Goal: Task Accomplishment & Management: Use online tool/utility

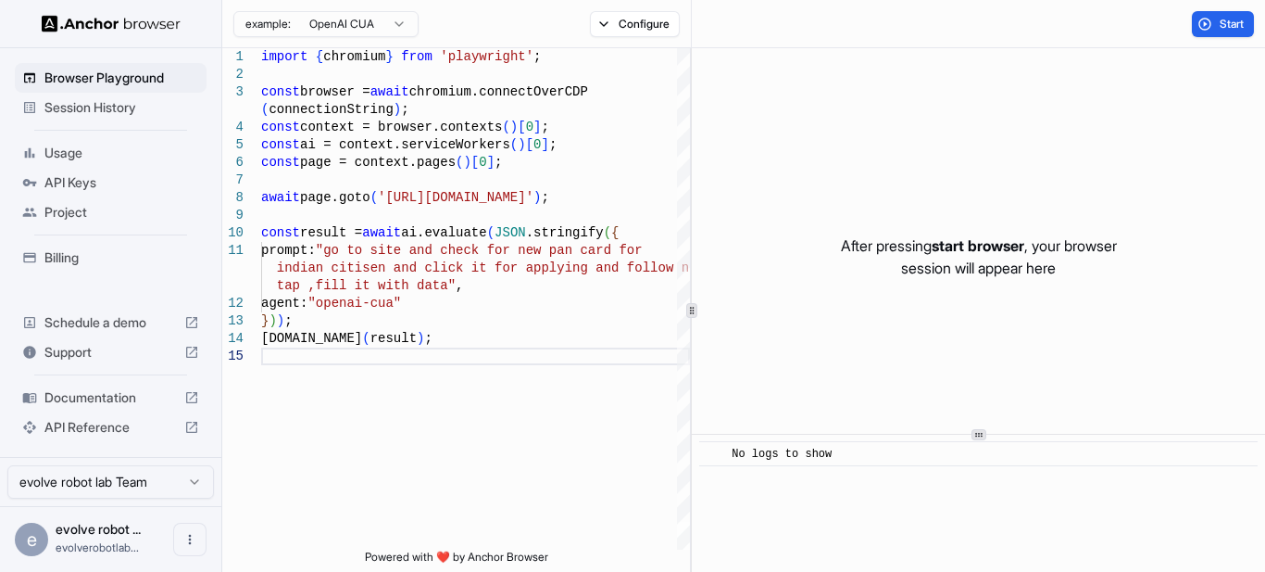
scroll to position [10, 0]
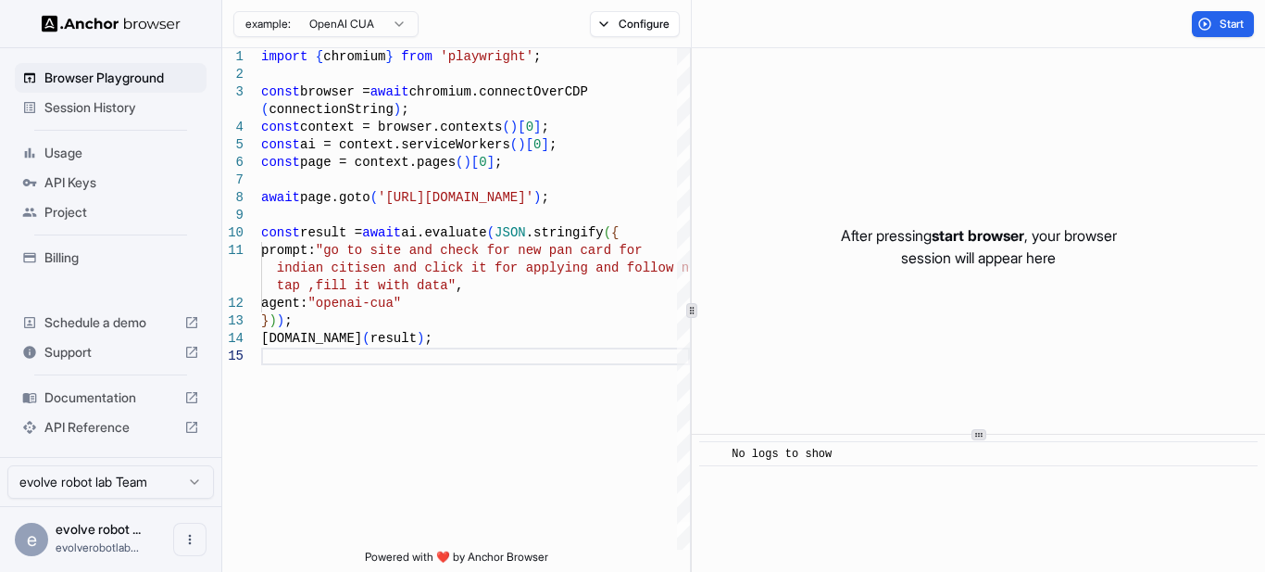
click at [96, 21] on img at bounding box center [111, 24] width 139 height 18
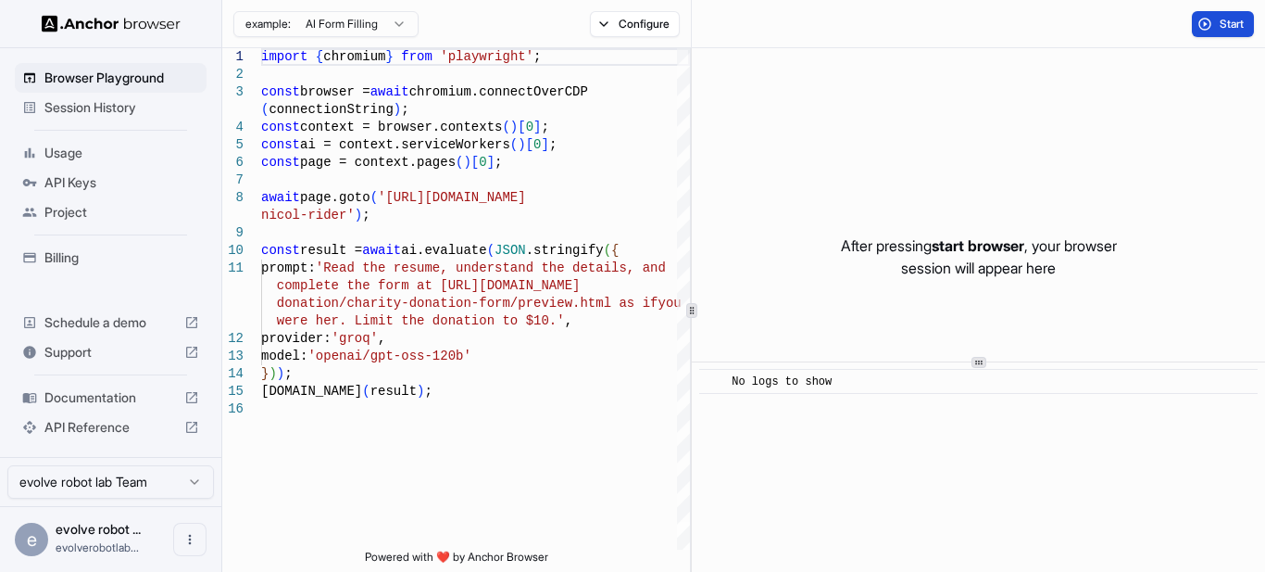
click at [1236, 31] on button "Start" at bounding box center [1223, 24] width 62 height 26
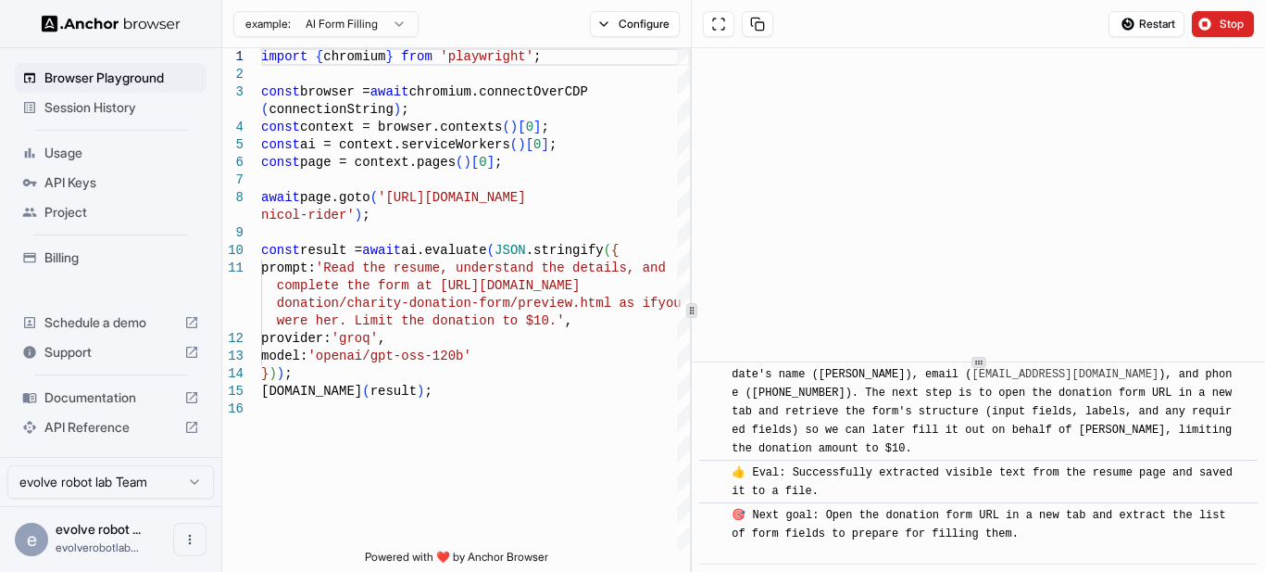
scroll to position [380, 0]
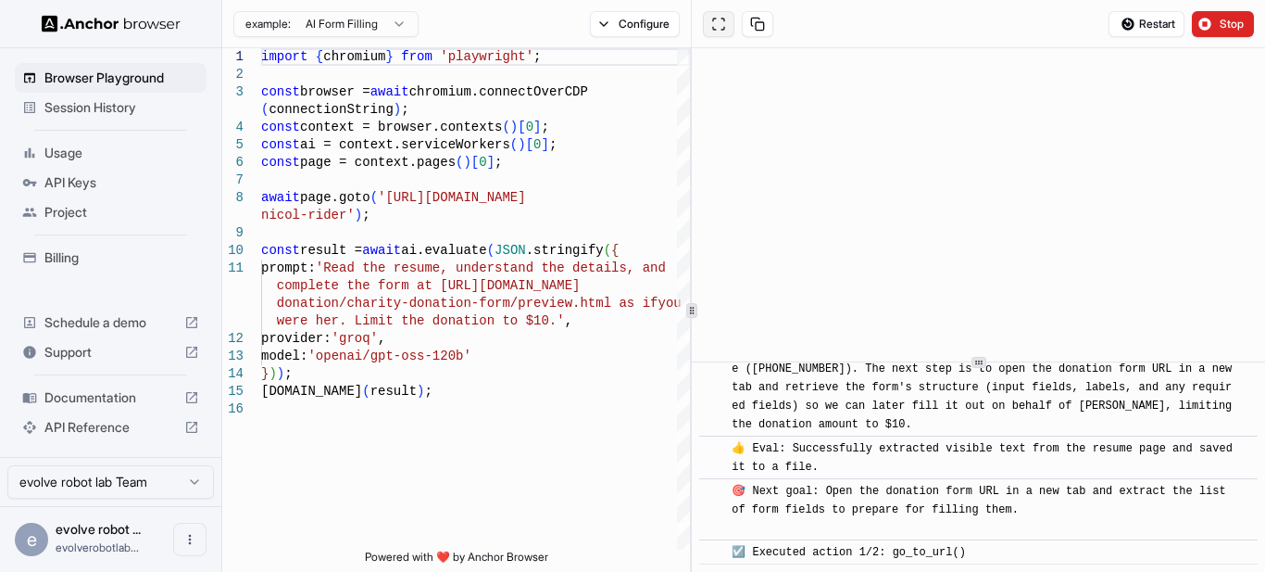
click at [728, 27] on button at bounding box center [718, 24] width 31 height 26
